Goal: Complete application form

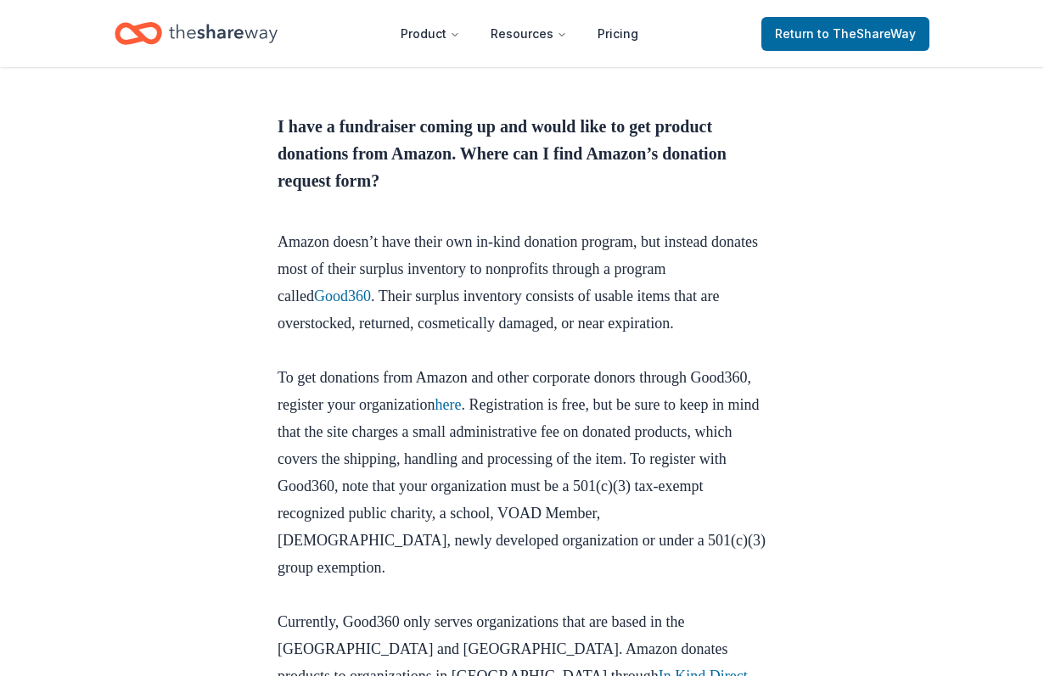
scroll to position [766, 0]
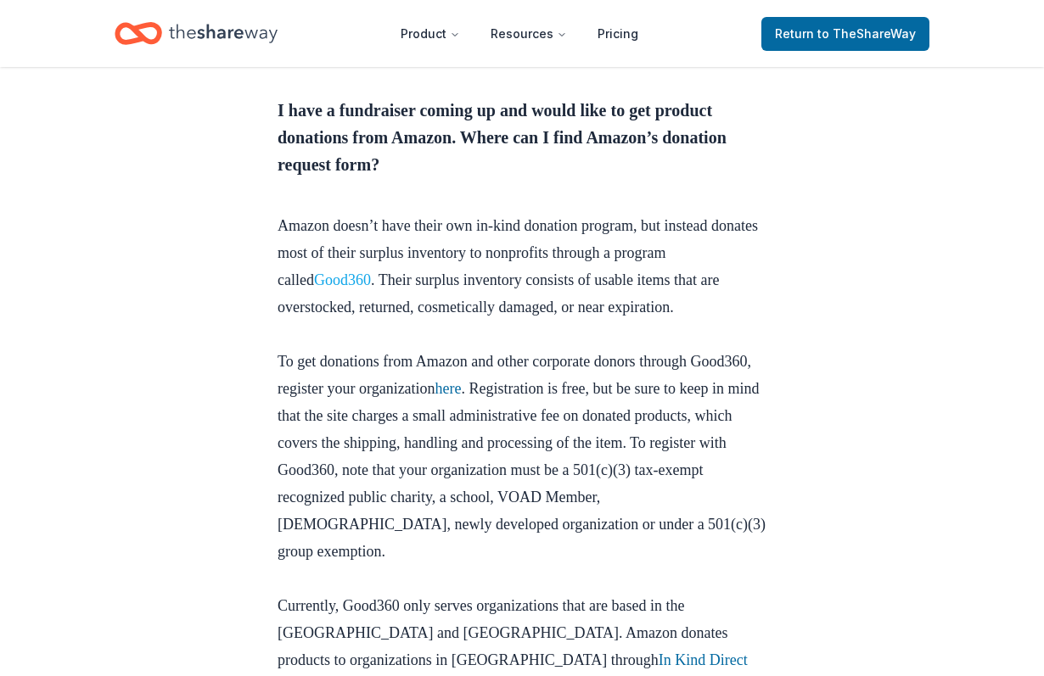
click at [371, 289] on link "Good360" at bounding box center [342, 280] width 57 height 17
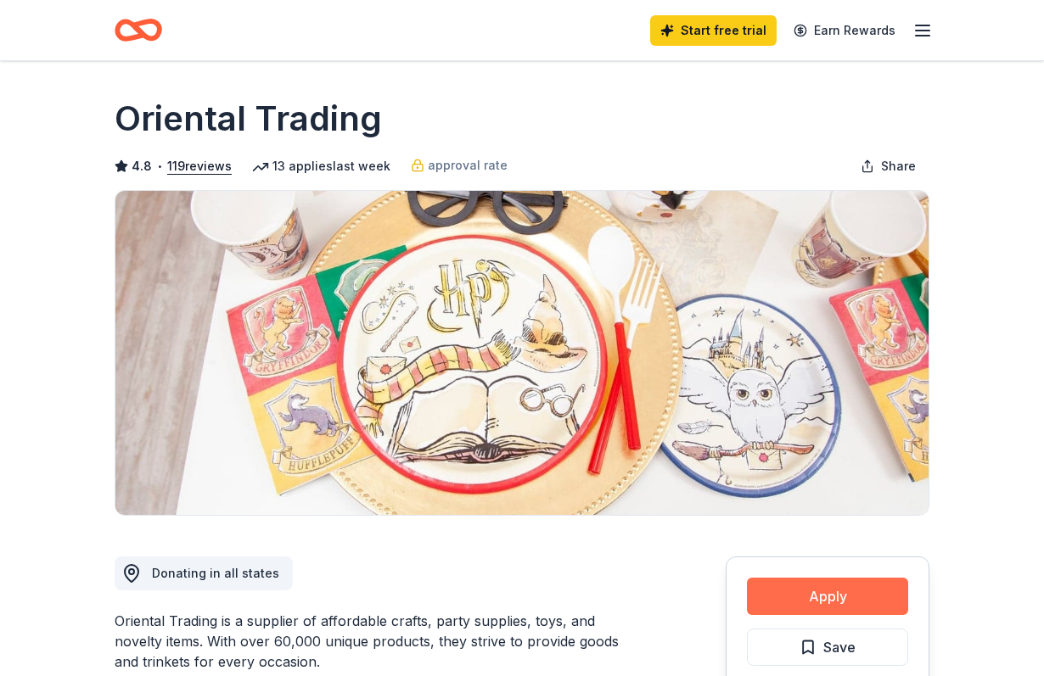
click at [840, 586] on button "Apply" at bounding box center [827, 596] width 161 height 37
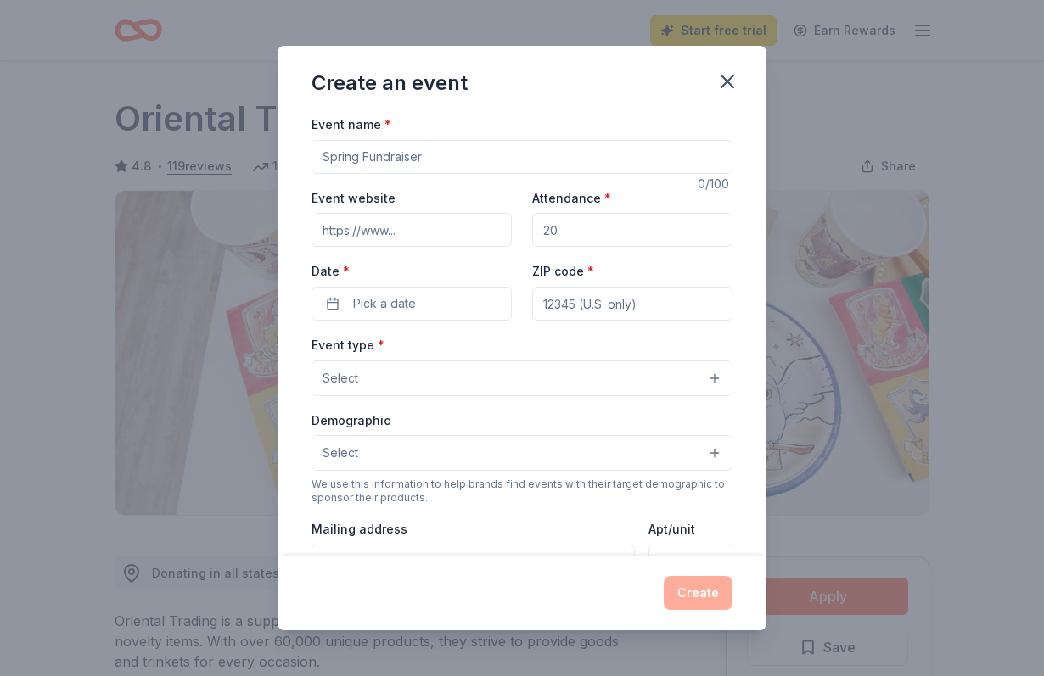
click at [406, 142] on input "Event name *" at bounding box center [521, 157] width 421 height 34
type input "Fall Festival Fundraiser"
click at [333, 227] on input "Event website" at bounding box center [411, 230] width 200 height 34
type input "h"
paste input "8:30am-2:30pm"
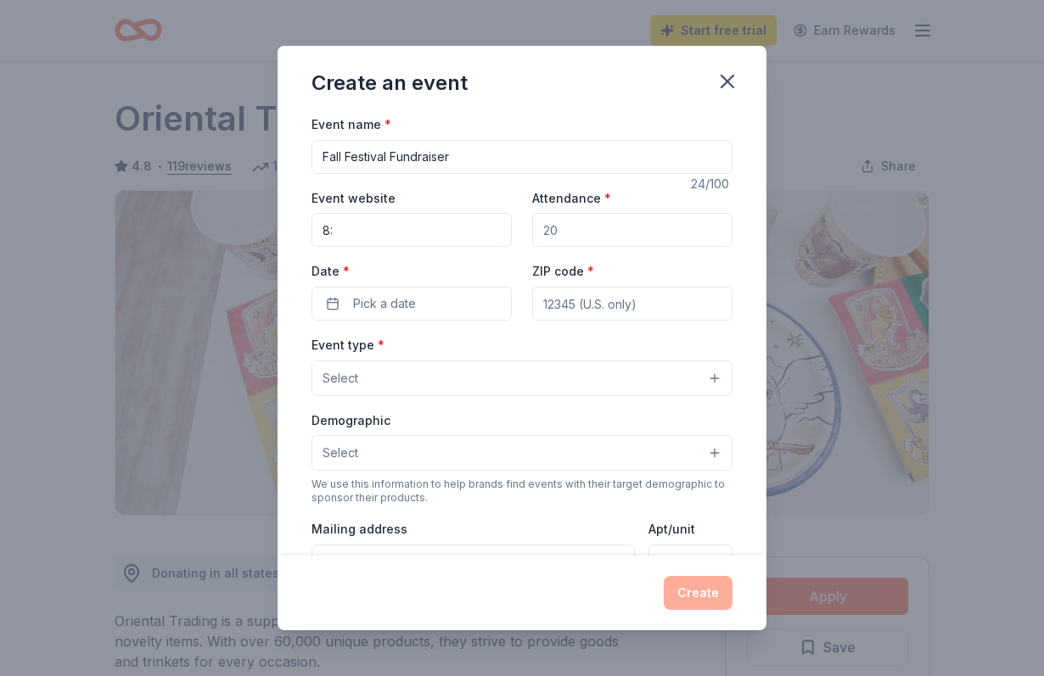
type input "8"
type input "https://www.arcadiachristian.org"
click at [580, 239] on input "Attendance *" at bounding box center [632, 230] width 200 height 34
type input "700"
click at [457, 292] on button "Pick a date" at bounding box center [411, 304] width 200 height 34
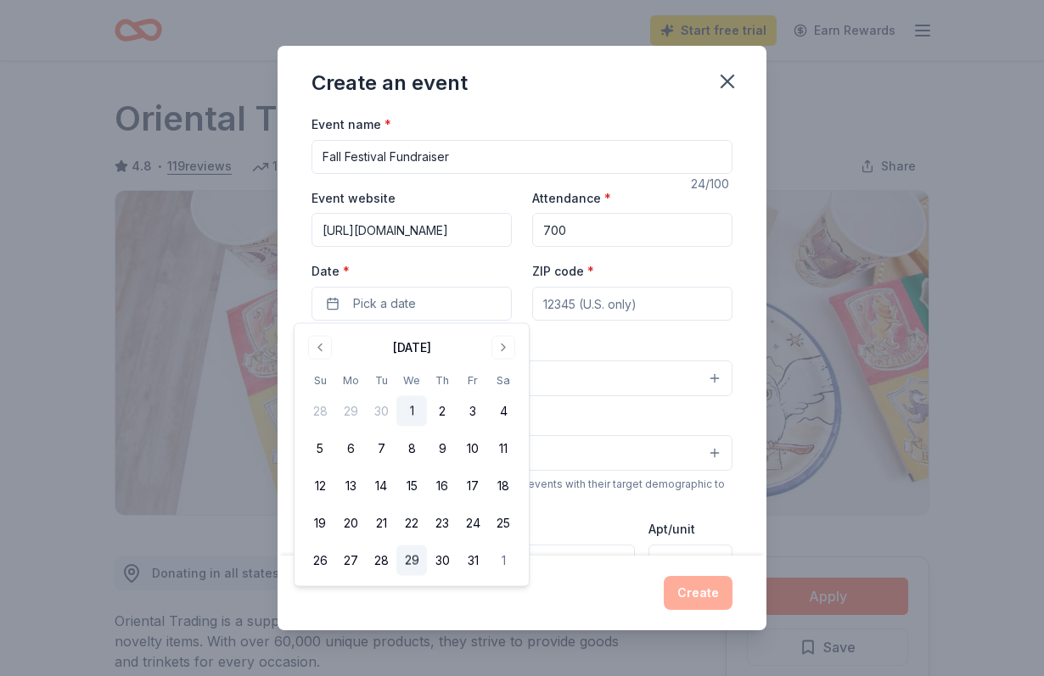
click at [412, 562] on button "29" at bounding box center [411, 561] width 31 height 31
click at [627, 294] on input "ZIP code *" at bounding box center [632, 304] width 200 height 34
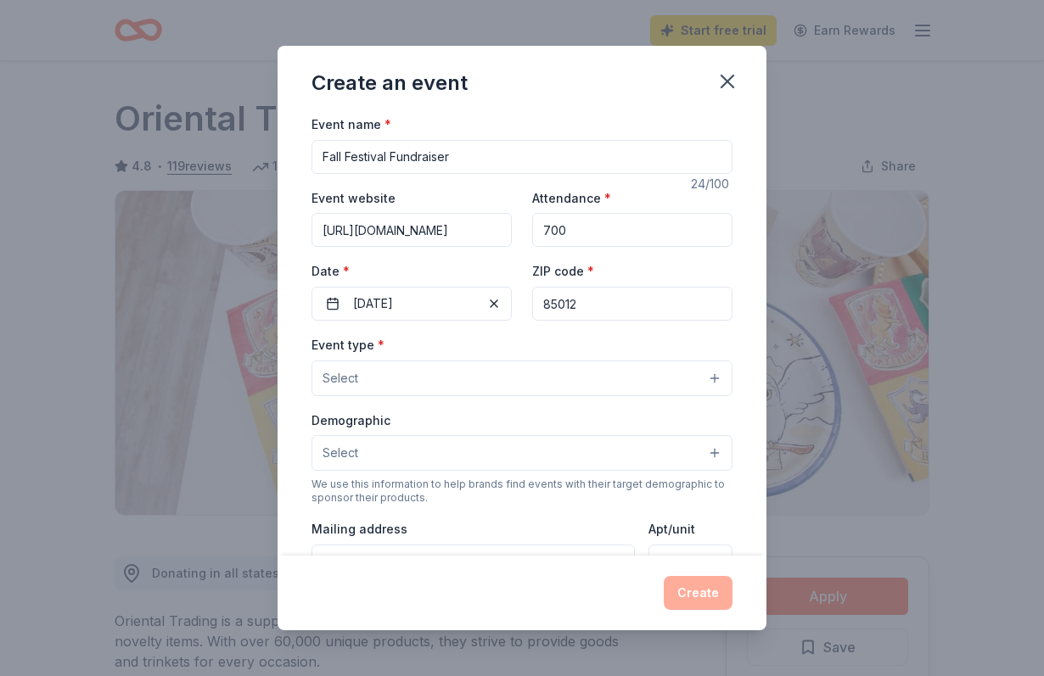
type input "85012"
click at [530, 384] on button "Select" at bounding box center [521, 379] width 421 height 36
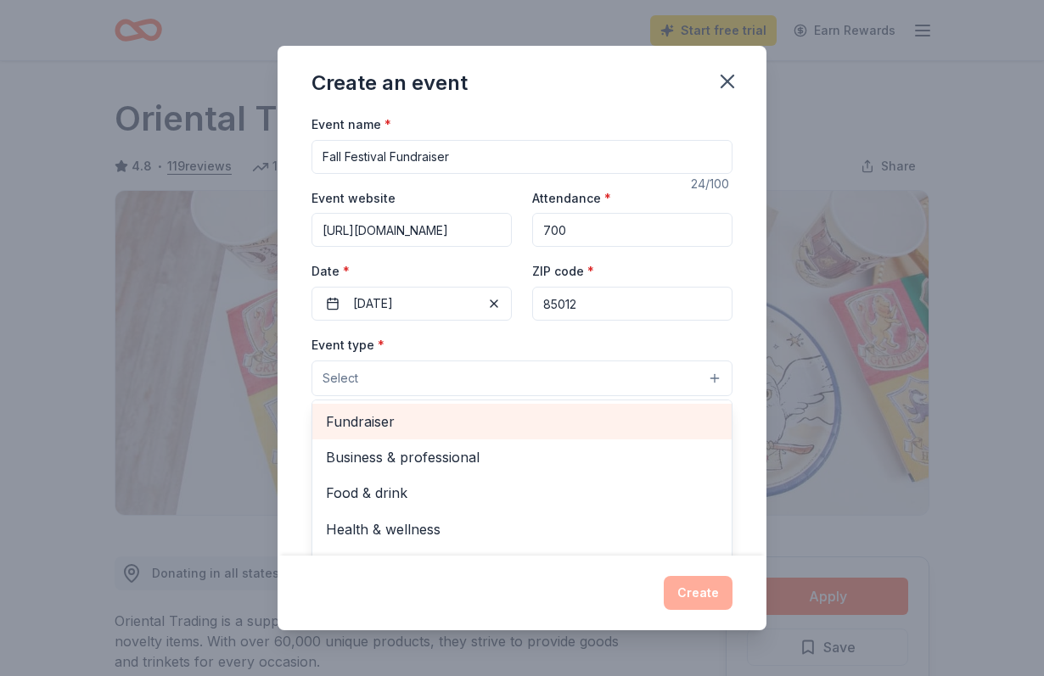
click at [511, 417] on span "Fundraiser" at bounding box center [522, 422] width 392 height 22
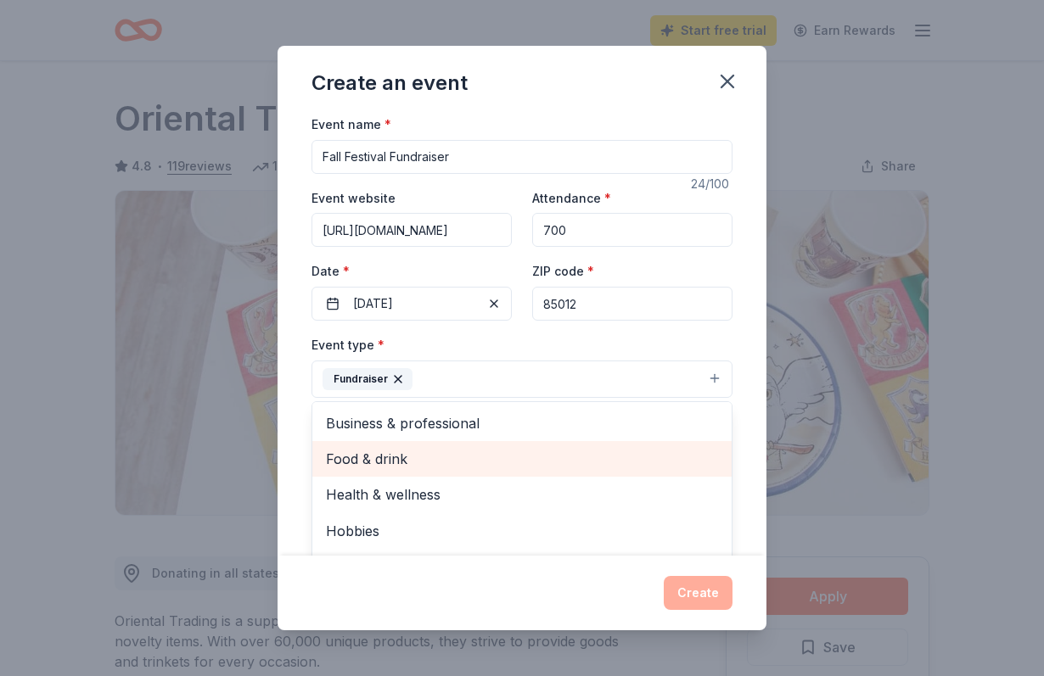
click at [471, 448] on span "Food & drink" at bounding box center [522, 459] width 392 height 22
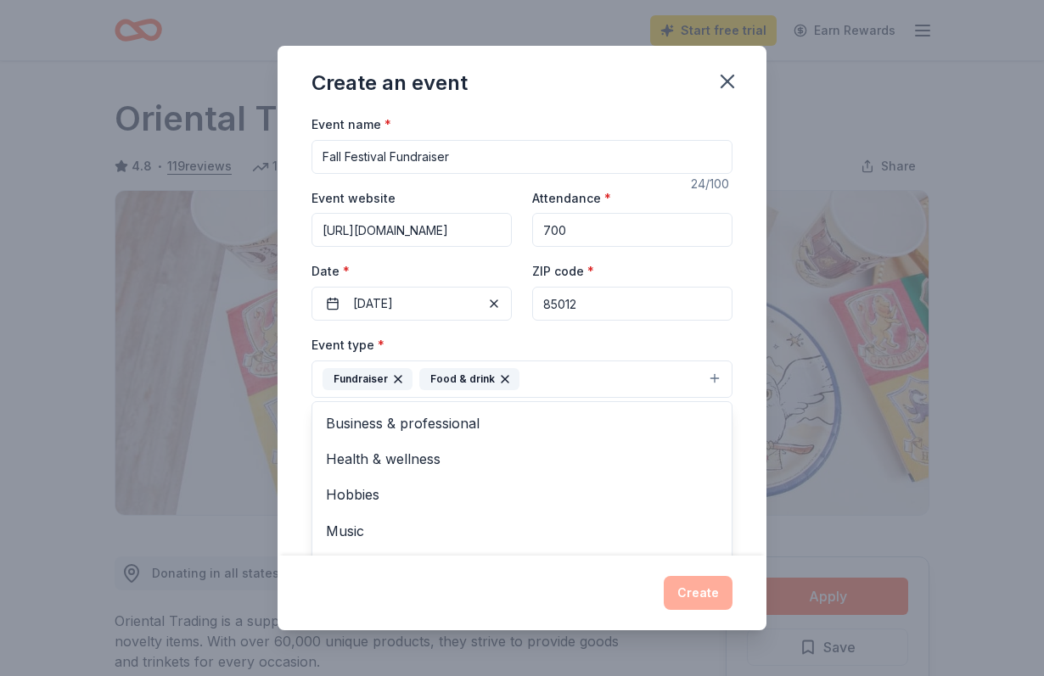
click at [747, 382] on div "Event name * Fall Festival Fundraiser 24 /100 Event website https://www.arcadia…" at bounding box center [521, 335] width 489 height 442
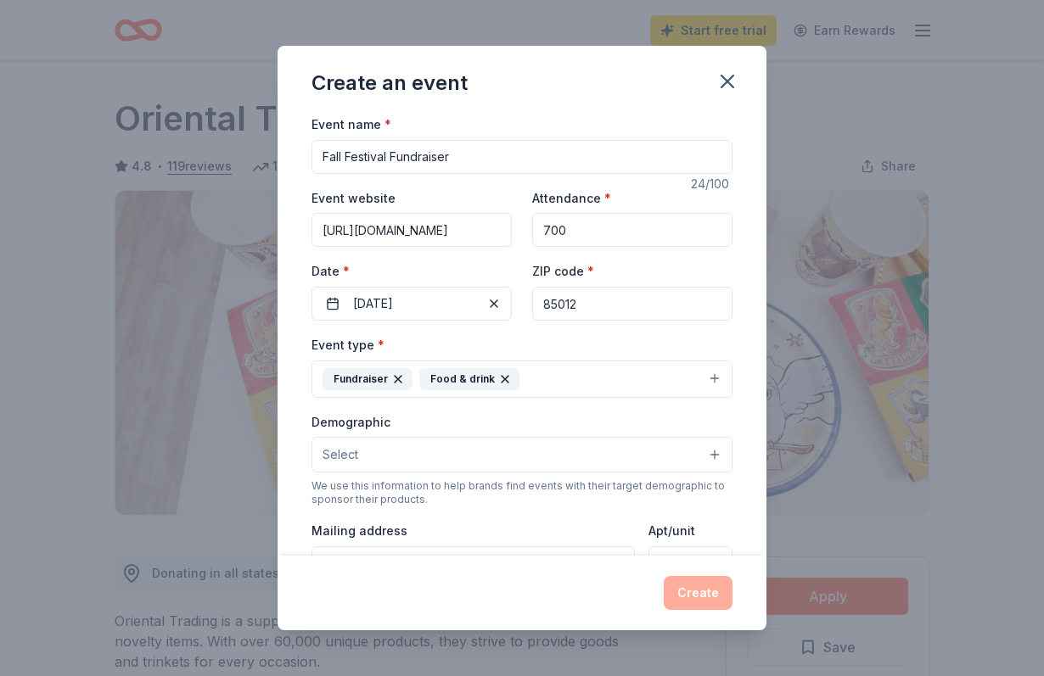
click at [474, 452] on button "Select" at bounding box center [521, 455] width 421 height 36
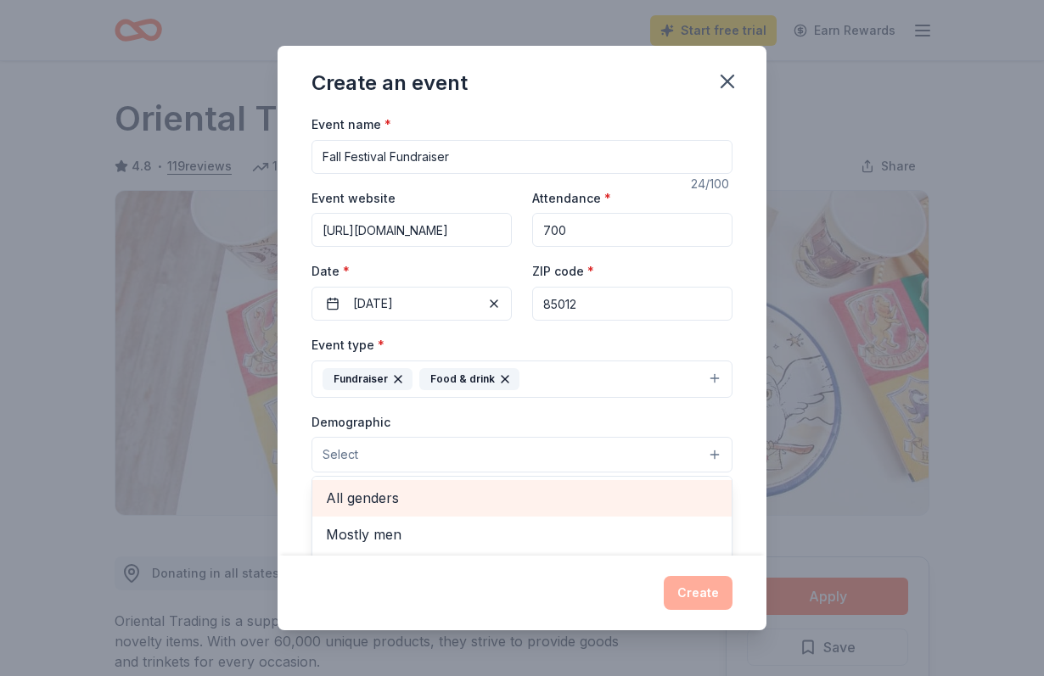
click at [428, 510] on div "All genders" at bounding box center [521, 498] width 419 height 36
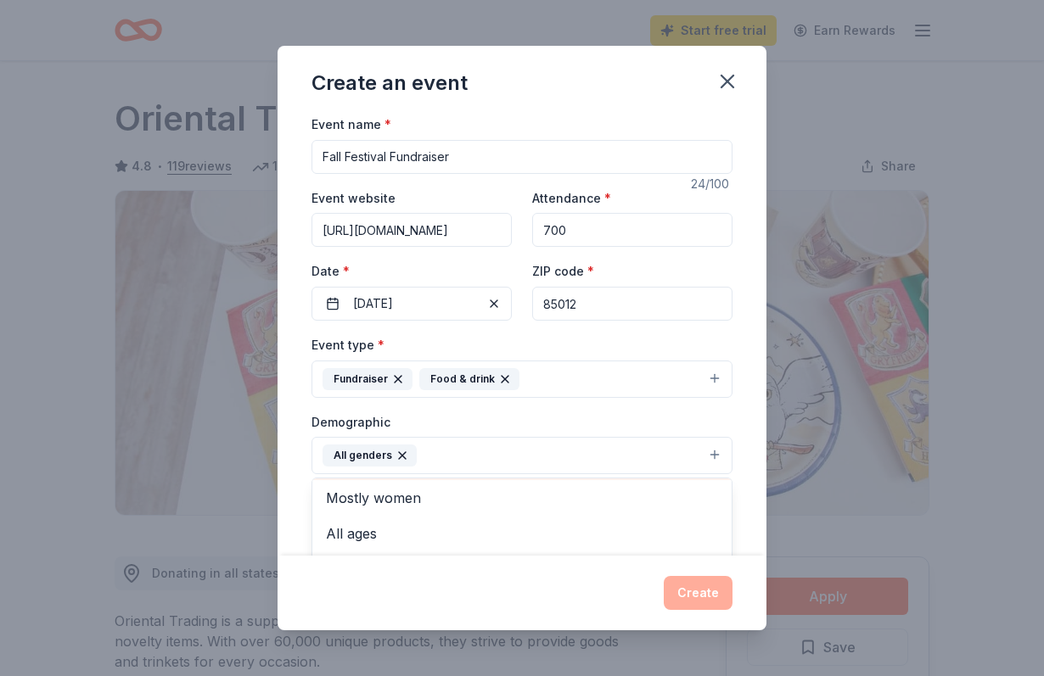
scroll to position [61, 0]
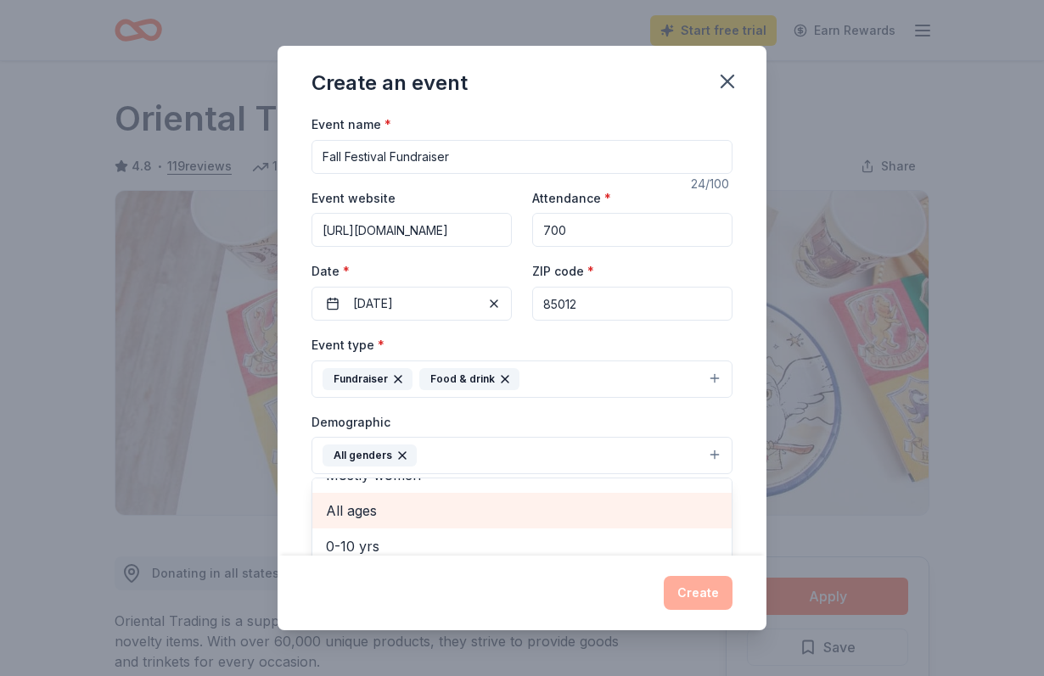
click at [493, 512] on span "All ages" at bounding box center [522, 511] width 392 height 22
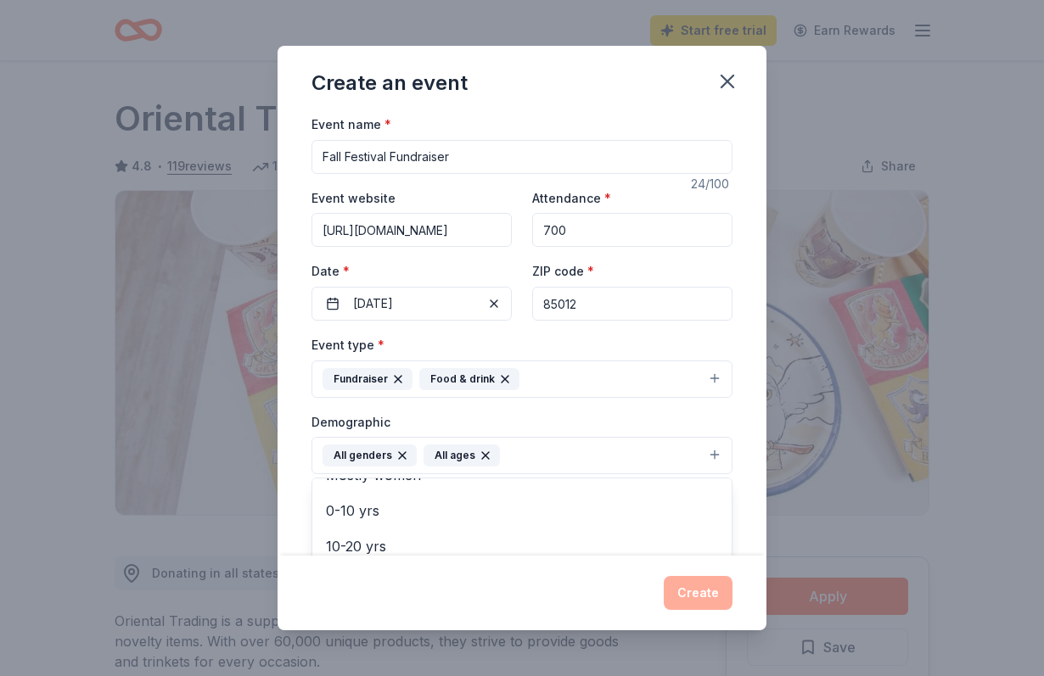
click at [754, 381] on div "Event name * Fall Festival Fundraiser 24 /100 Event website https://www.arcadia…" at bounding box center [521, 335] width 489 height 442
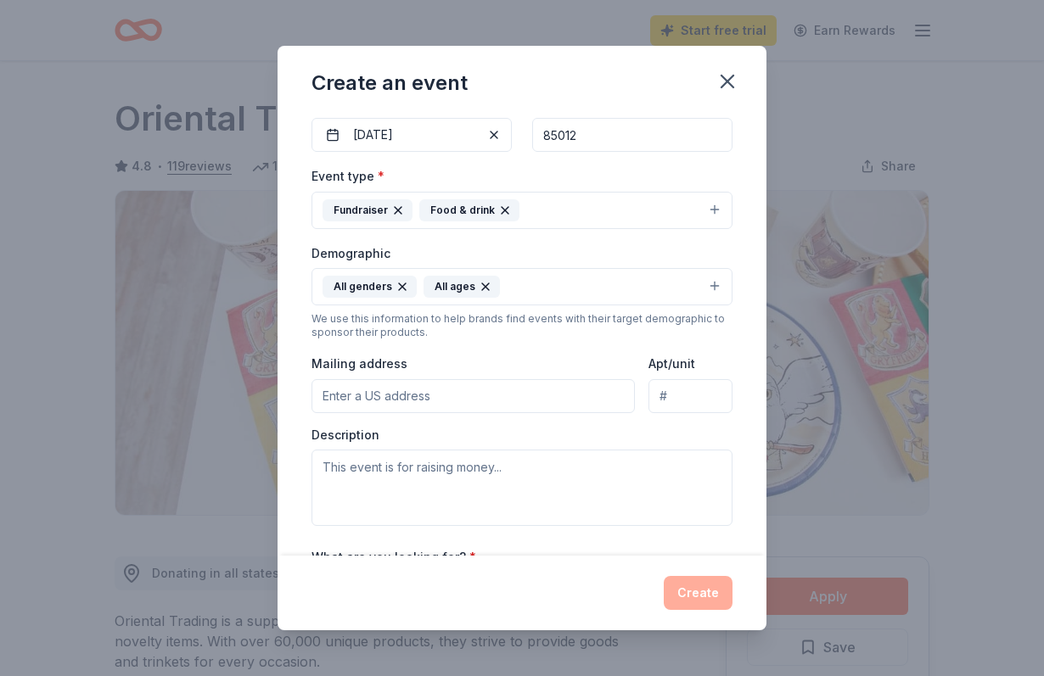
scroll to position [274, 0]
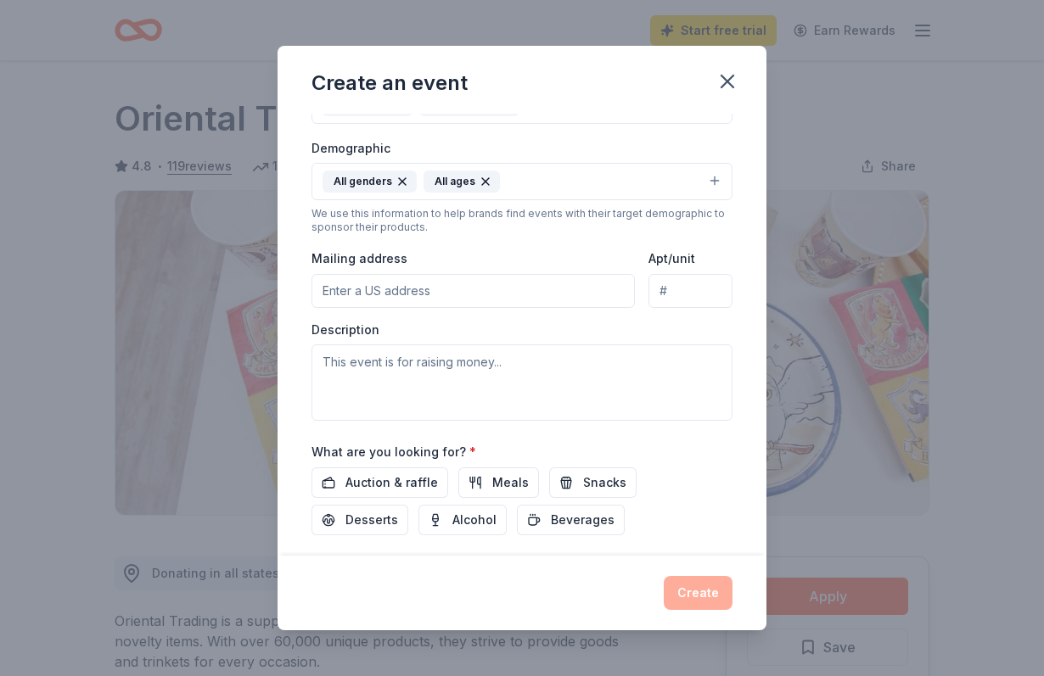
click at [559, 297] on input "Mailing address" at bounding box center [472, 291] width 323 height 34
type input "6225 North Central Avenue, Phoenix, AZ, 85012"
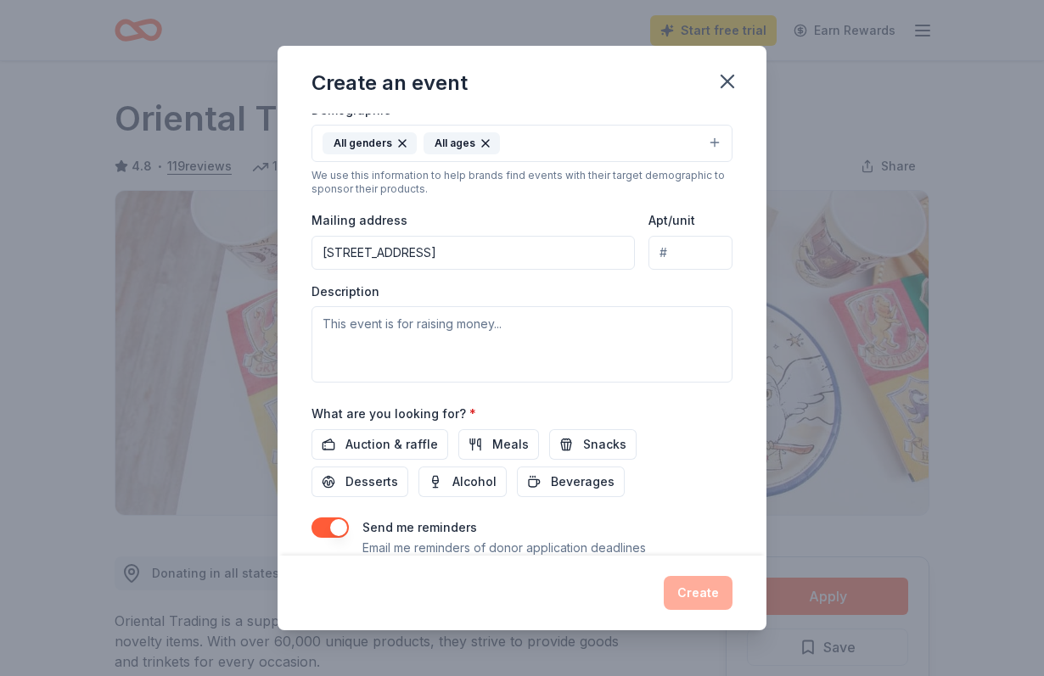
scroll to position [348, 0]
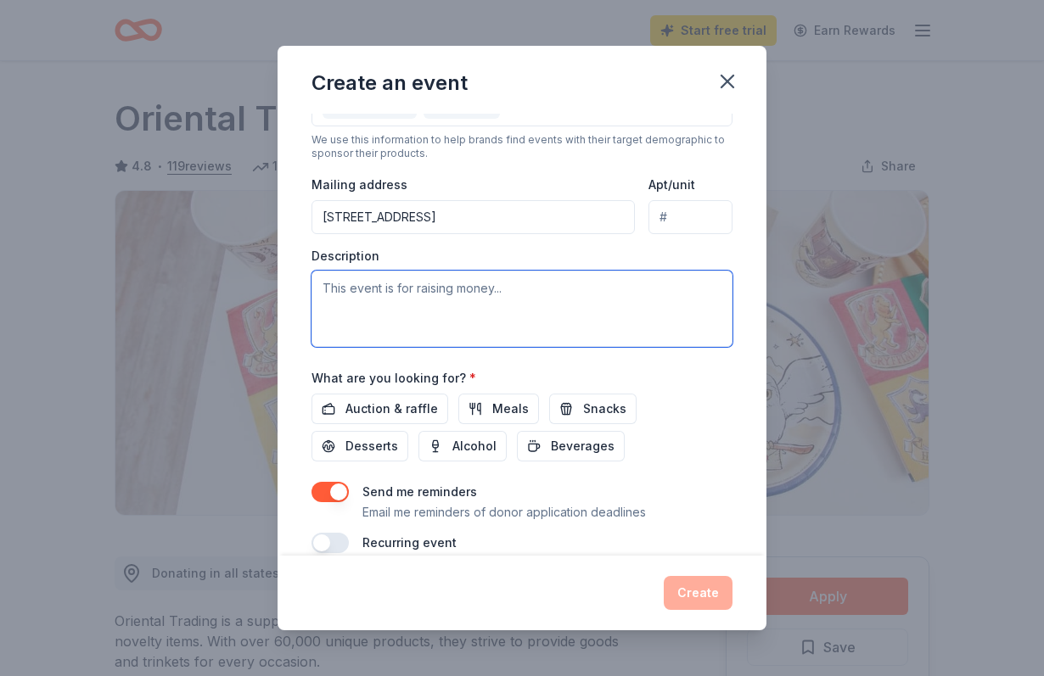
click at [559, 313] on textarea at bounding box center [521, 309] width 421 height 76
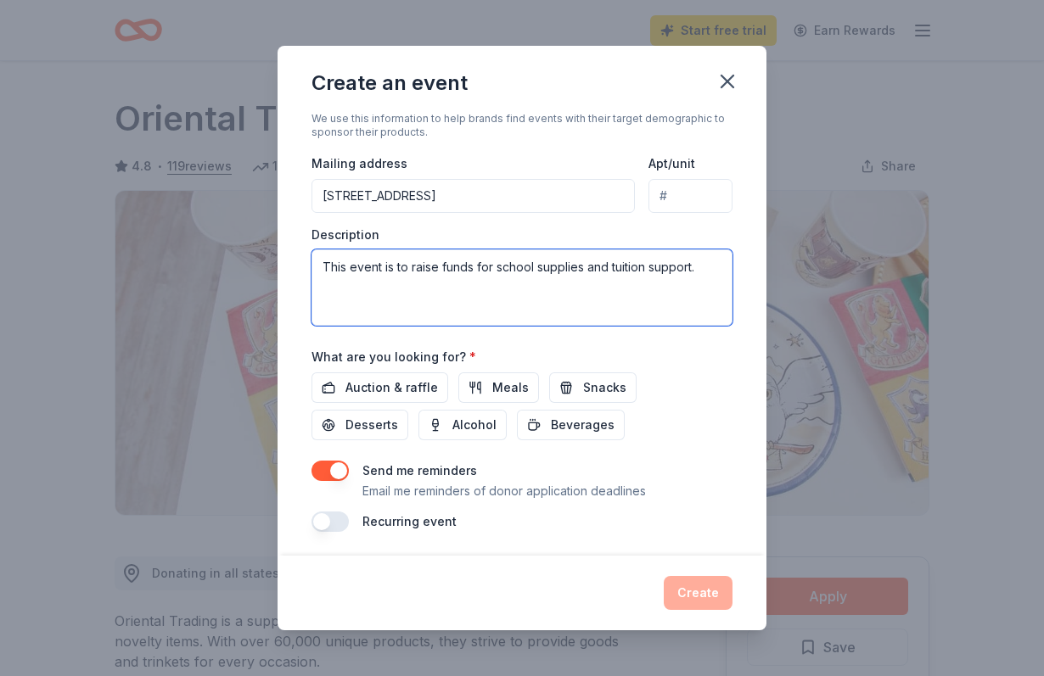
scroll to position [368, 0]
type textarea "This event is to raise funds for school supplies and tuition support."
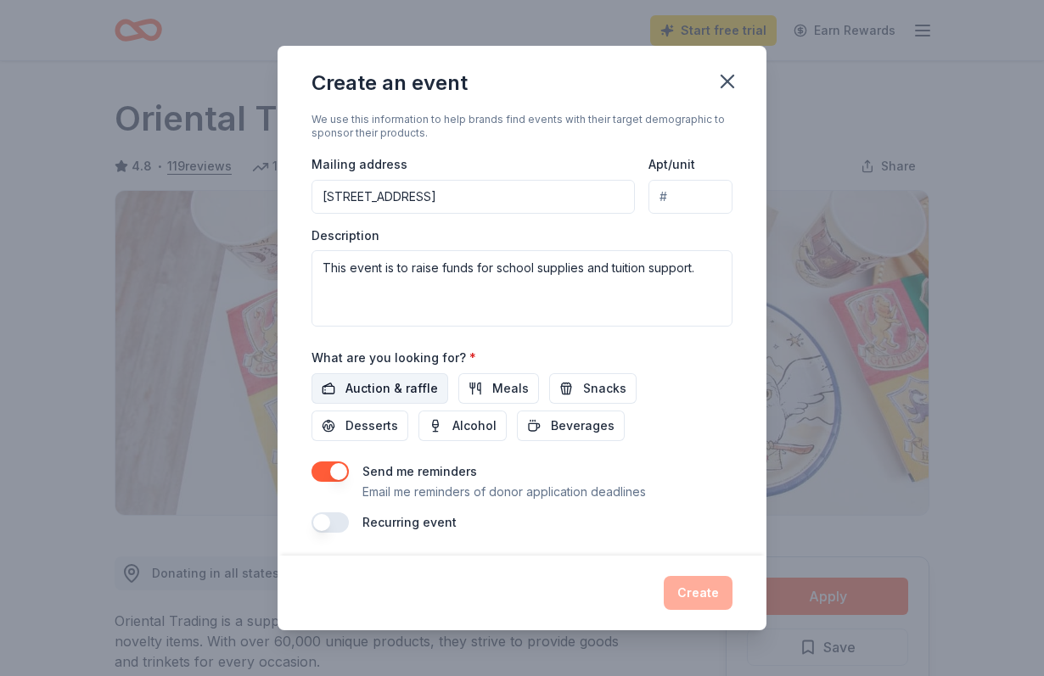
click at [372, 384] on span "Auction & raffle" at bounding box center [391, 388] width 92 height 20
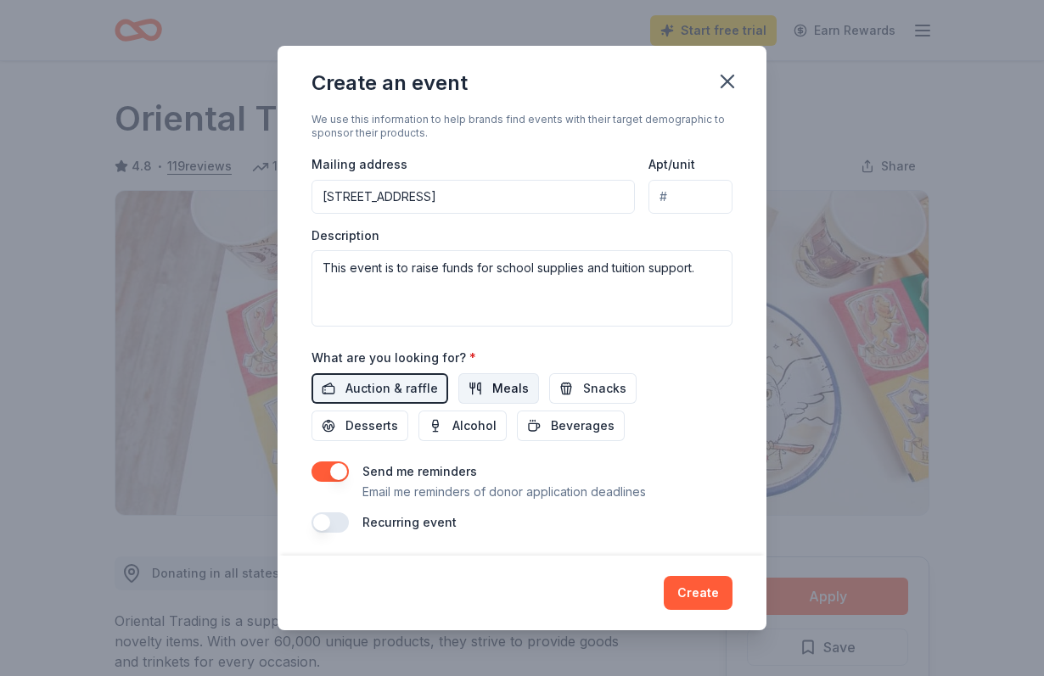
click at [518, 390] on span "Meals" at bounding box center [510, 388] width 36 height 20
click at [584, 390] on span "Snacks" at bounding box center [604, 388] width 43 height 20
click at [398, 416] on span "Desserts" at bounding box center [371, 426] width 53 height 20
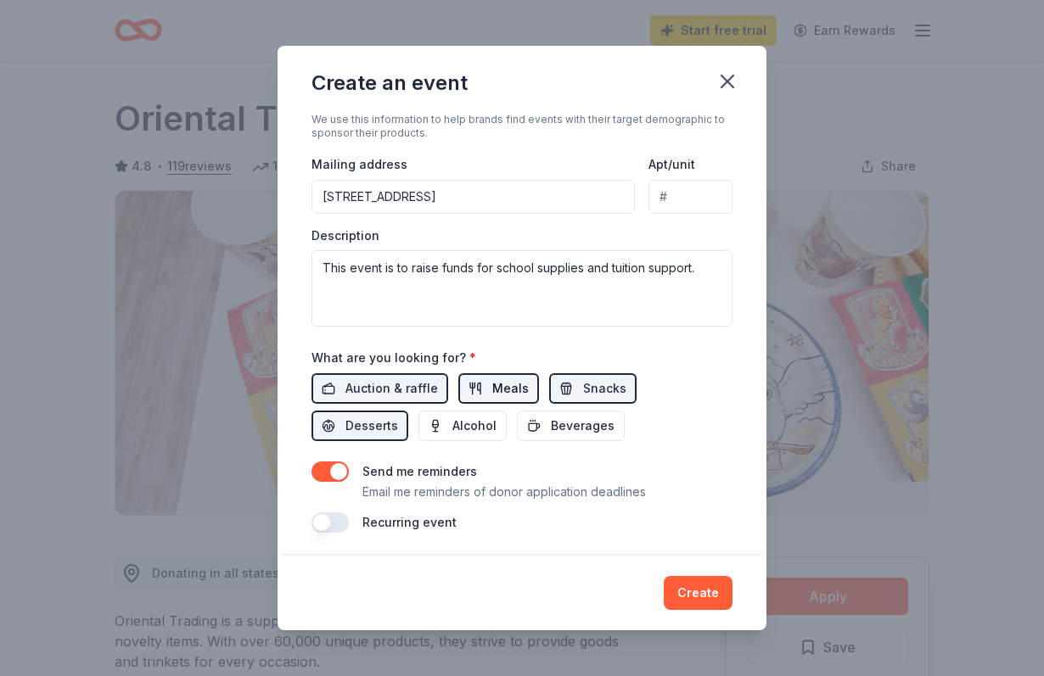
click at [471, 388] on button "Meals" at bounding box center [498, 388] width 81 height 31
click at [502, 354] on div "What are you looking for? * Auction & raffle Meals Snacks Desserts Alcohol Beve…" at bounding box center [521, 394] width 421 height 94
click at [502, 381] on span "Meals" at bounding box center [510, 388] width 36 height 20
click at [517, 411] on button "Beverages" at bounding box center [571, 426] width 108 height 31
click at [328, 469] on button "button" at bounding box center [329, 472] width 37 height 20
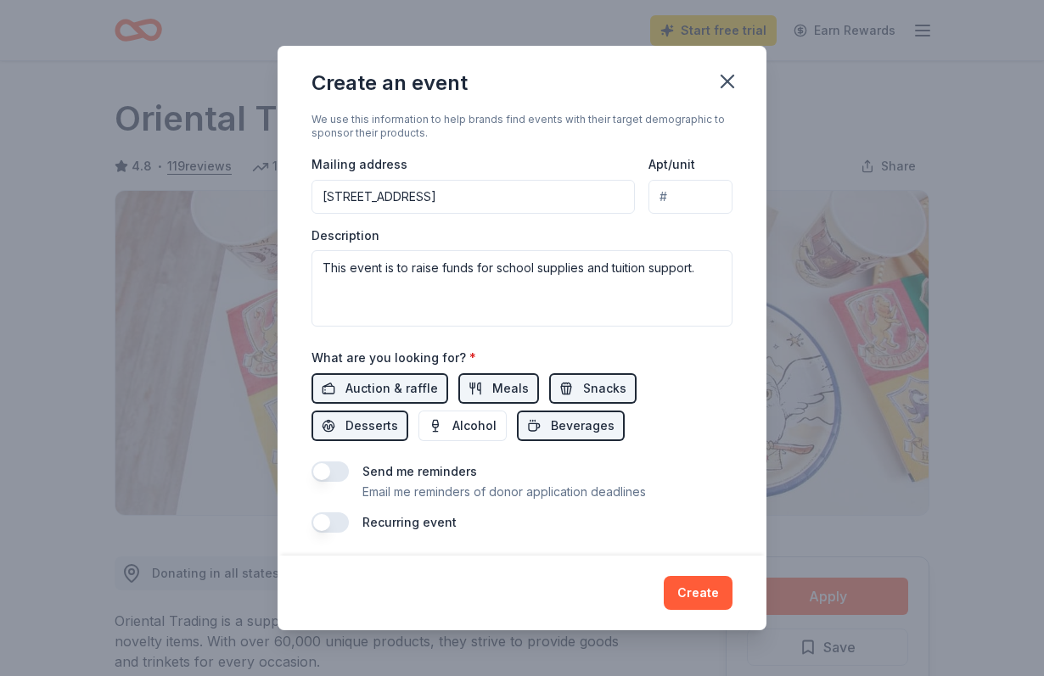
click at [338, 471] on button "button" at bounding box center [329, 472] width 37 height 20
click at [709, 596] on button "Create" at bounding box center [698, 593] width 69 height 34
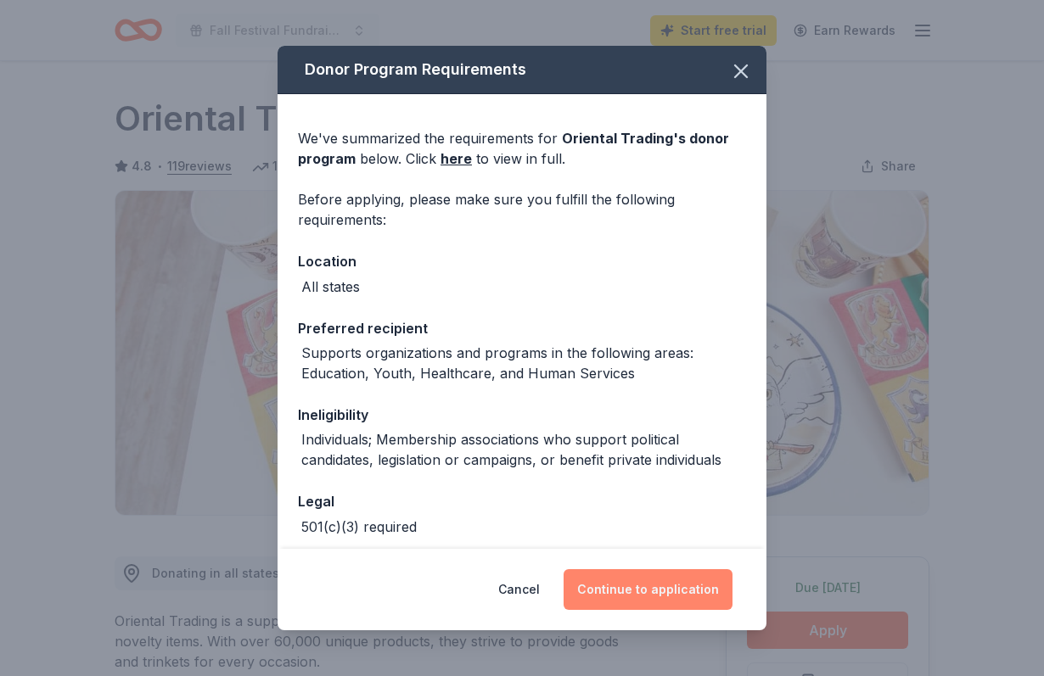
click at [674, 590] on button "Continue to application" at bounding box center [647, 589] width 169 height 41
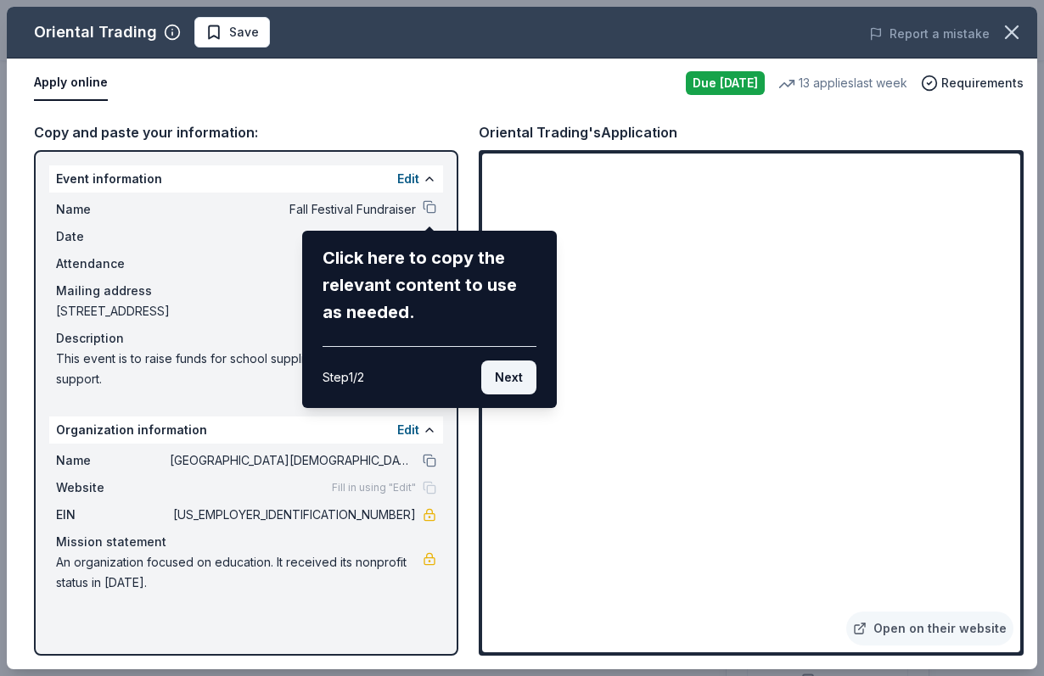
click at [511, 378] on button "Next" at bounding box center [508, 378] width 55 height 34
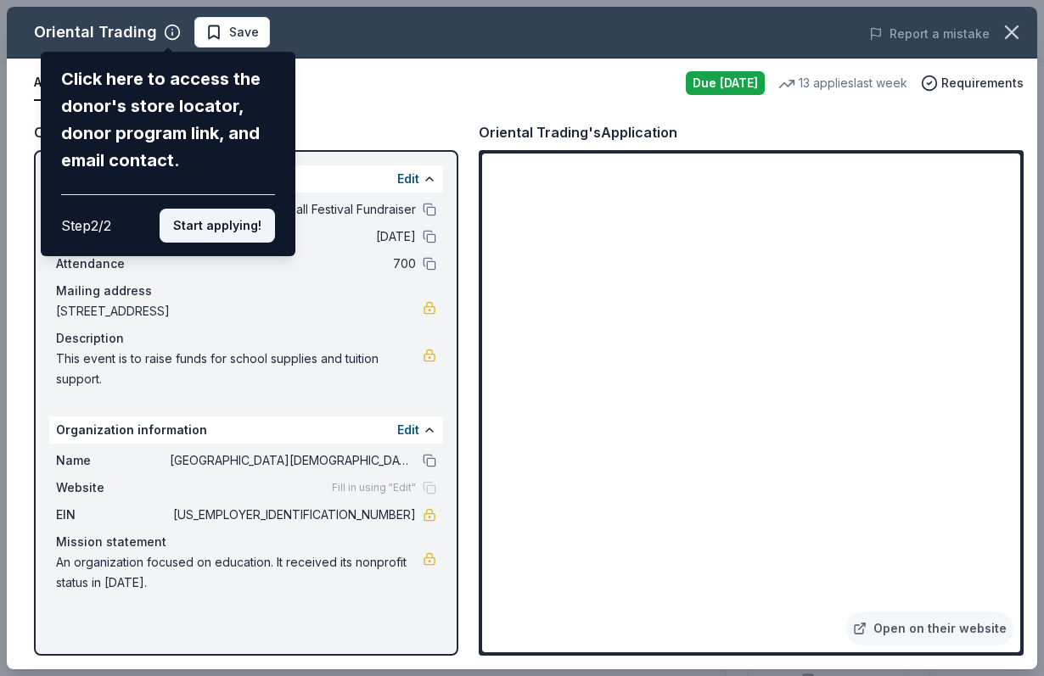
click at [225, 209] on button "Start applying!" at bounding box center [217, 226] width 115 height 34
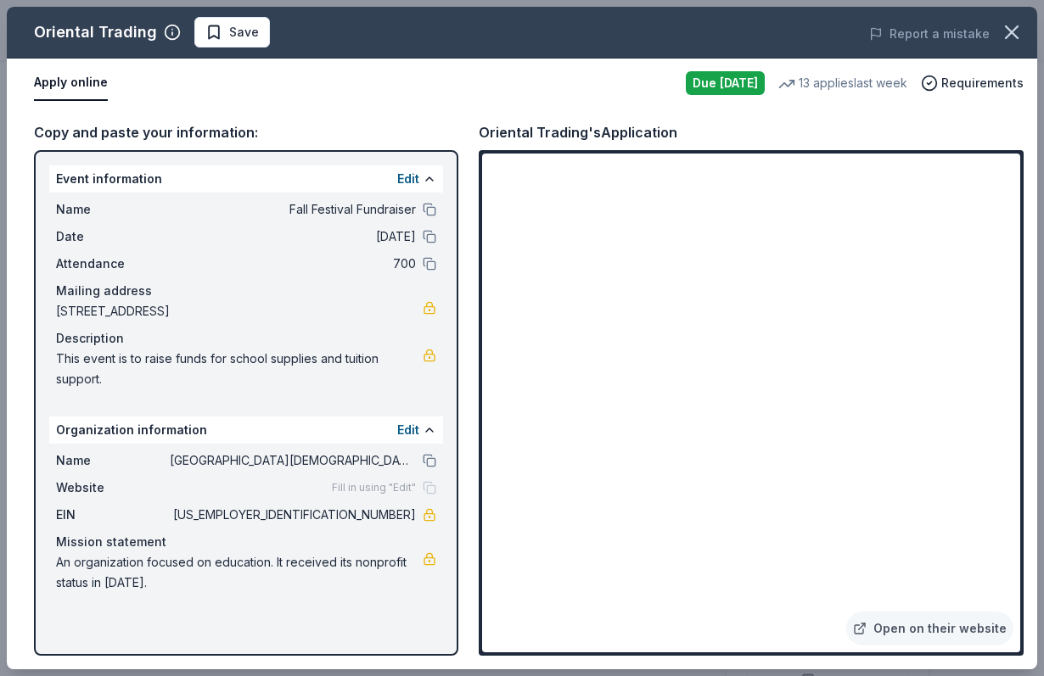
drag, startPoint x: 414, startPoint y: 515, endPoint x: 335, endPoint y: 515, distance: 78.9
click at [335, 515] on span "92-3578915" at bounding box center [293, 515] width 246 height 20
drag, startPoint x: 335, startPoint y: 515, endPoint x: 378, endPoint y: 515, distance: 42.4
click at [378, 515] on span "92-3578915" at bounding box center [293, 515] width 246 height 20
click at [1011, 25] on icon "button" at bounding box center [1012, 32] width 24 height 24
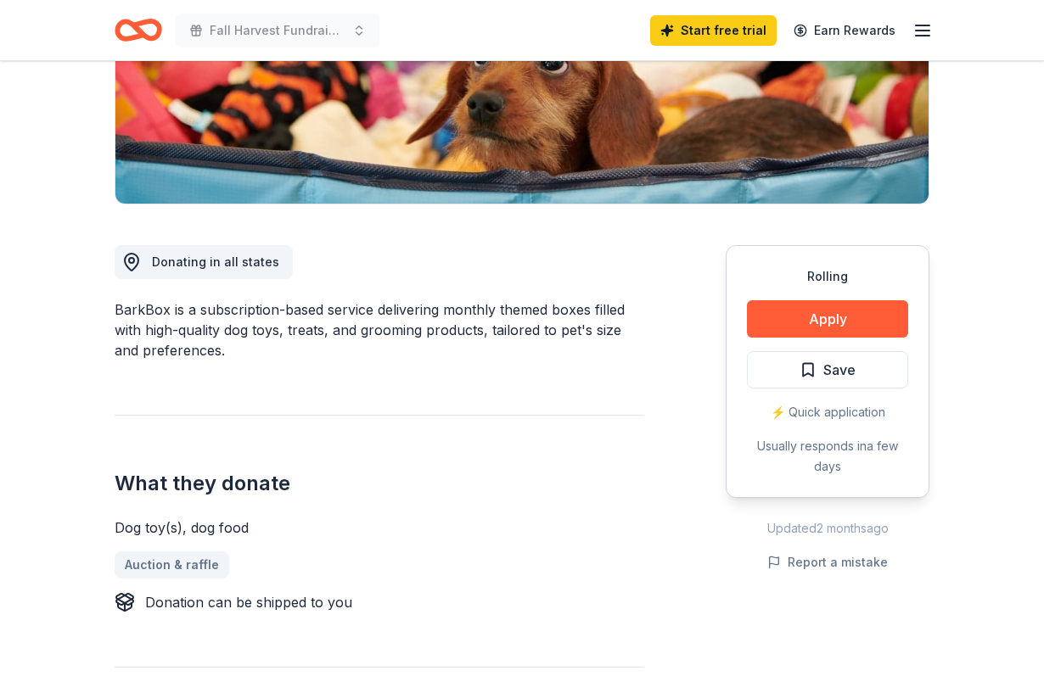
scroll to position [343, 0]
